Goal: Task Accomplishment & Management: Use online tool/utility

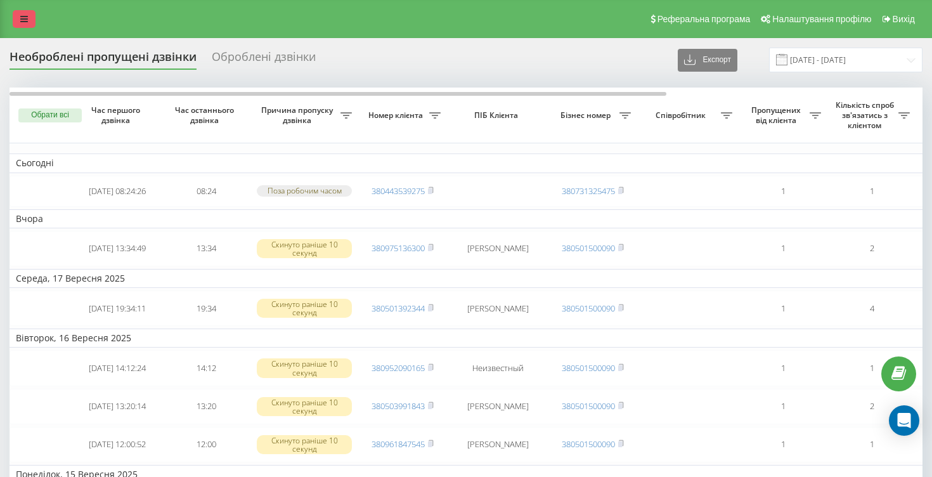
click at [26, 20] on icon at bounding box center [24, 19] width 8 height 9
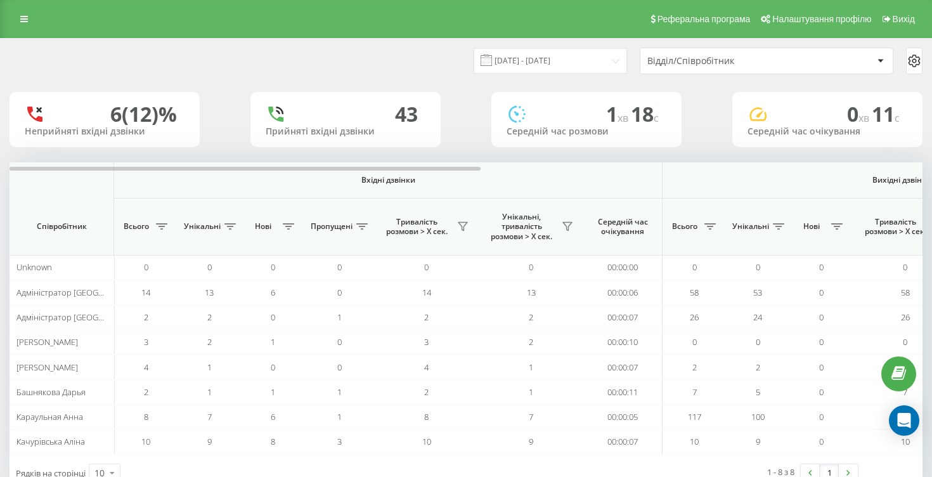
click at [697, 62] on div "Відділ/Співробітник" at bounding box center [723, 61] width 152 height 11
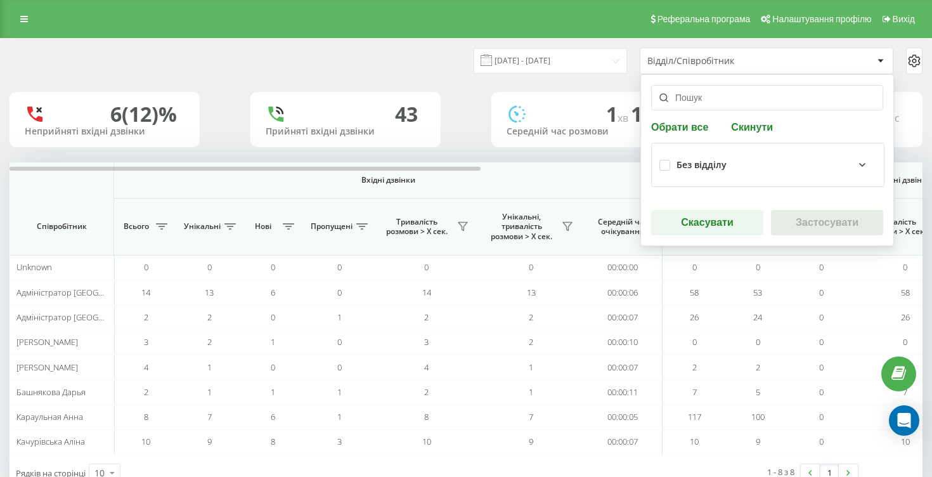
click at [725, 167] on div "Без відділу" at bounding box center [777, 164] width 200 height 15
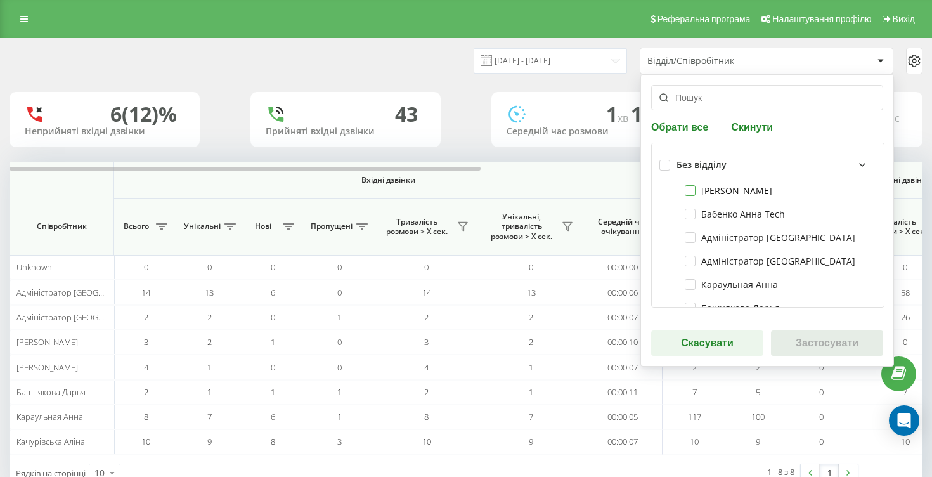
click at [724, 189] on label "Бабенко Анна Sales" at bounding box center [729, 190] width 88 height 11
checkbox input "true"
click at [724, 216] on label "Бабенко Анна Tech" at bounding box center [735, 214] width 100 height 11
checkbox input "true"
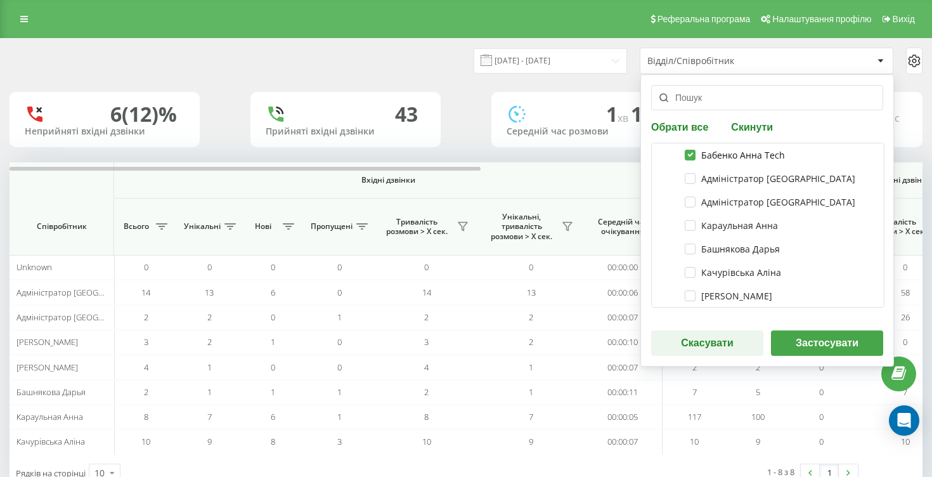
scroll to position [71, 0]
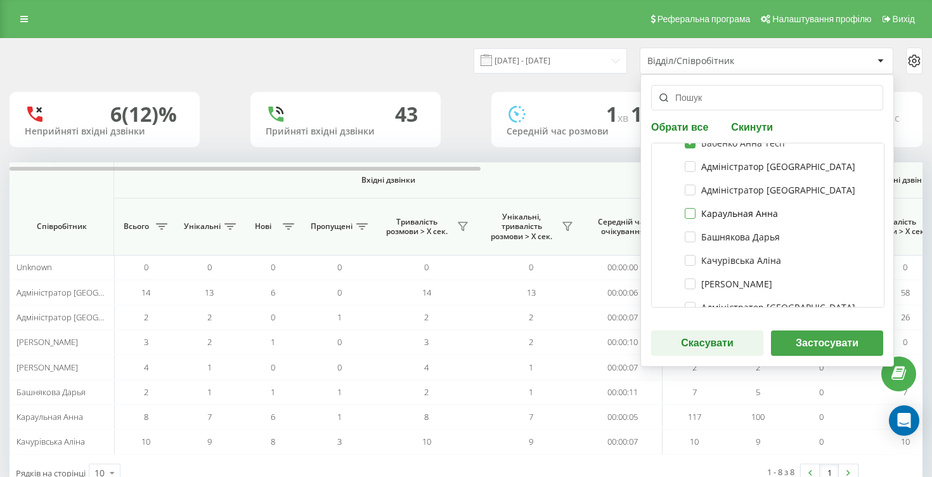
click at [724, 216] on label "Караульная Анна" at bounding box center [731, 213] width 93 height 11
checkbox input "true"
click at [729, 245] on div "Башнякова Дарья" at bounding box center [767, 236] width 217 height 23
click at [706, 238] on label "Башнякова Дарья" at bounding box center [732, 236] width 95 height 11
checkbox input "true"
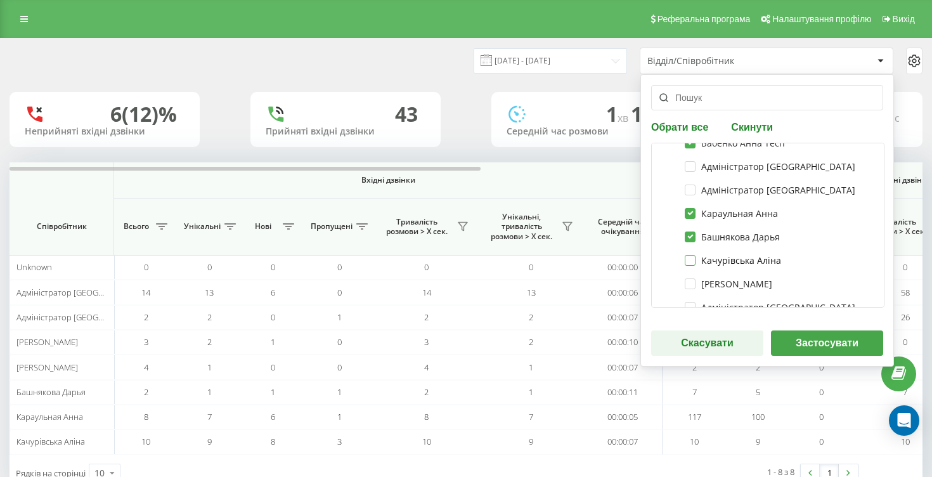
click at [708, 257] on label "Качурівська Аліна" at bounding box center [733, 260] width 96 height 11
checkbox input "true"
click at [803, 341] on button "Застосувати" at bounding box center [827, 342] width 112 height 25
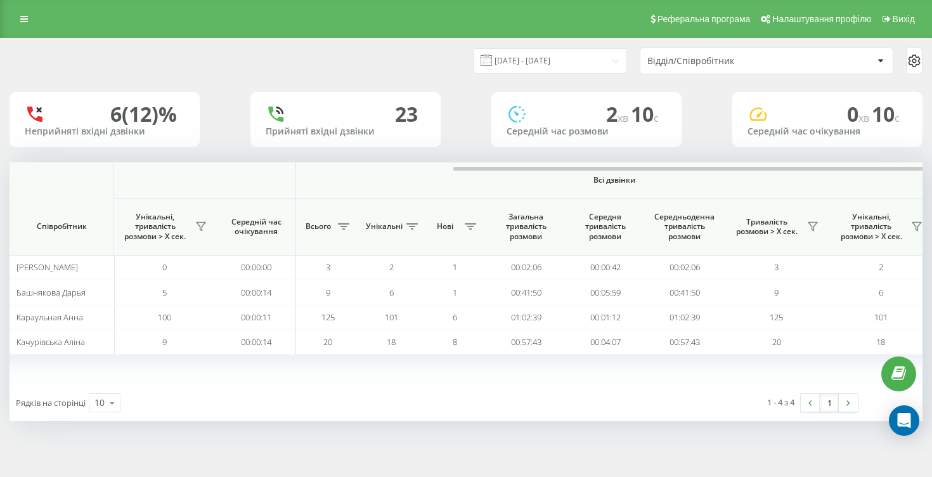
scroll to position [0, 856]
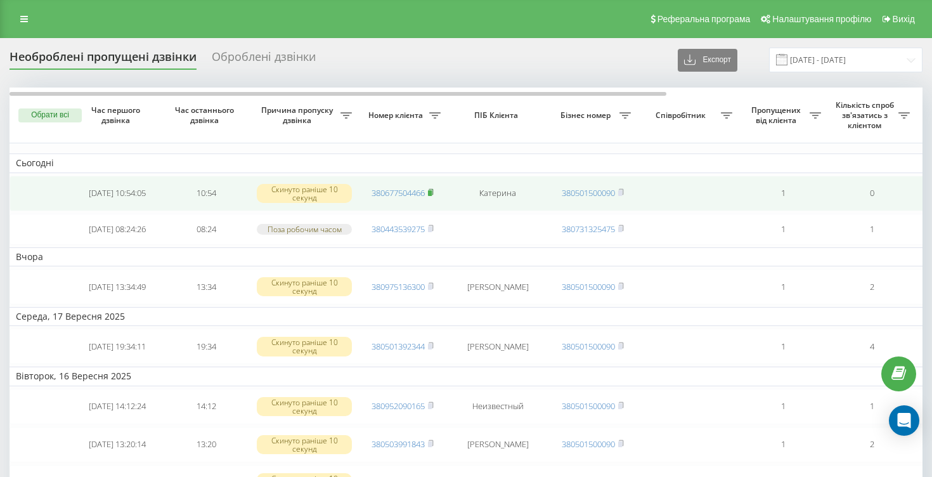
click at [432, 194] on rect at bounding box center [430, 193] width 4 height 6
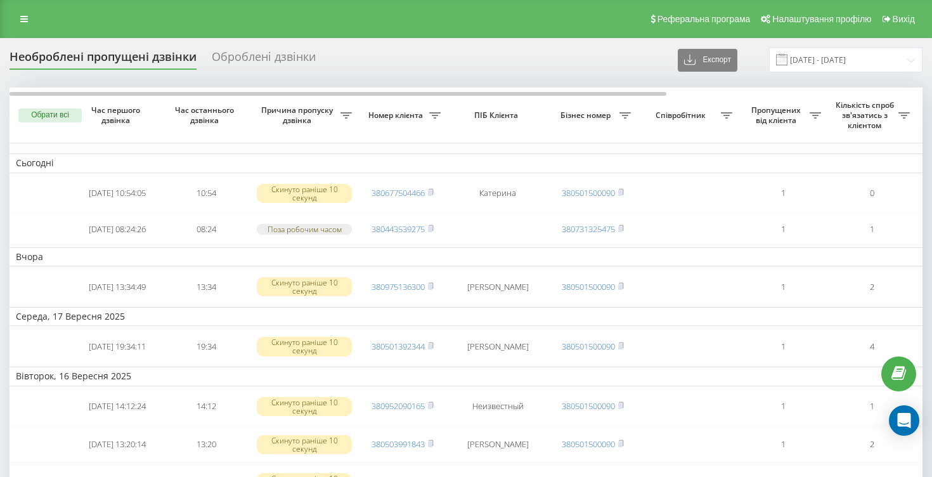
click at [263, 63] on div "Оброблені дзвінки" at bounding box center [264, 60] width 104 height 20
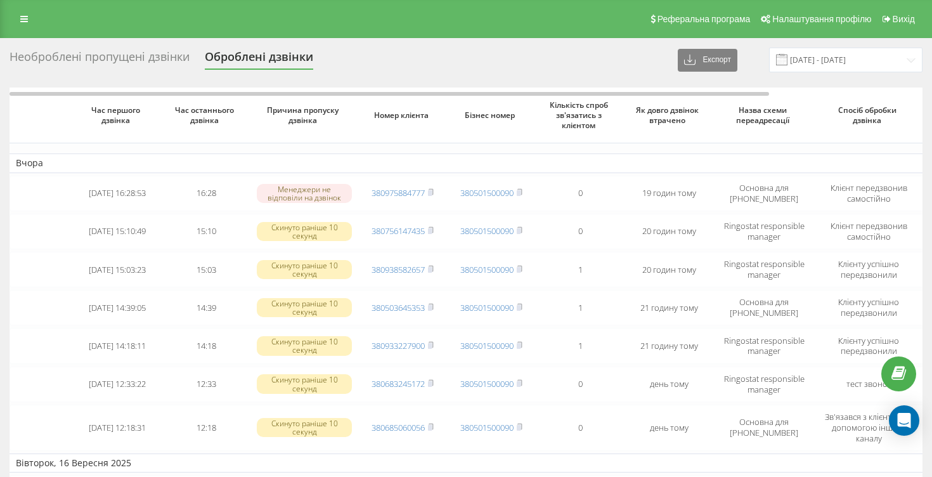
click at [138, 55] on div "Необроблені пропущені дзвінки" at bounding box center [100, 60] width 180 height 20
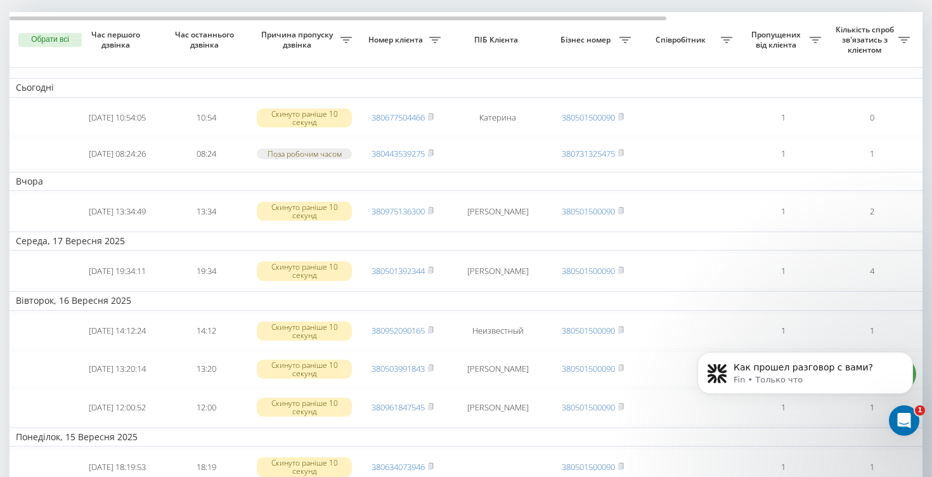
scroll to position [119, 0]
